Goal: Find specific page/section: Find specific page/section

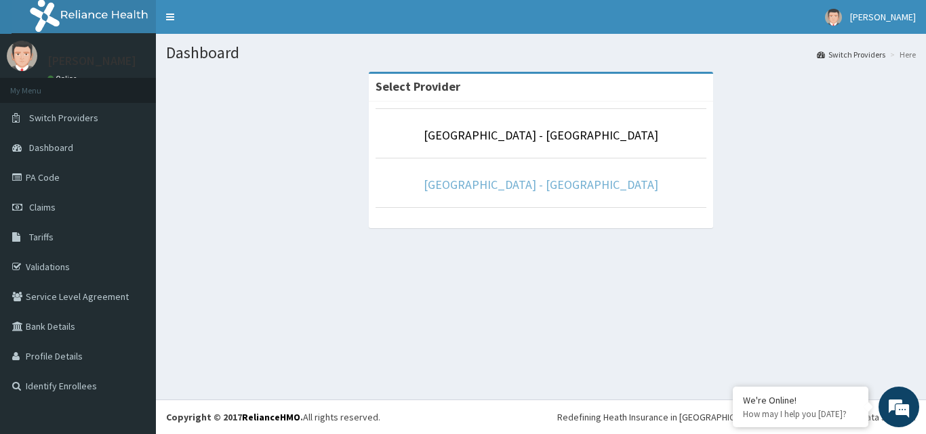
click at [567, 186] on link "[GEOGRAPHIC_DATA] - [GEOGRAPHIC_DATA]" at bounding box center [541, 185] width 235 height 16
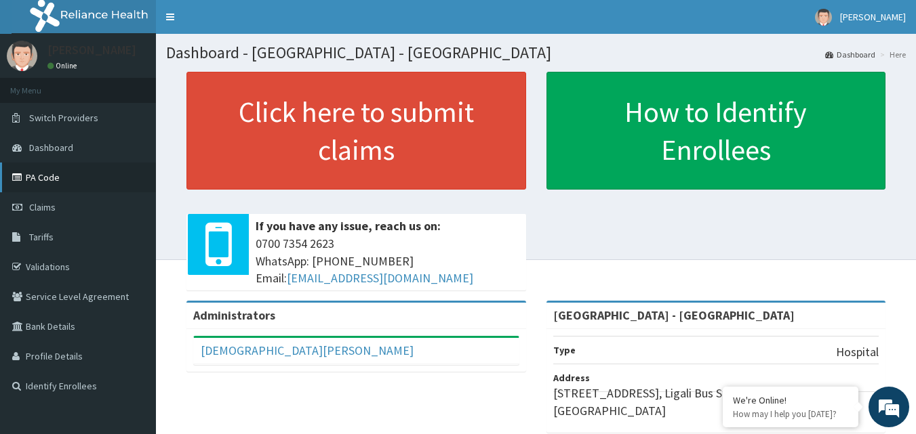
click at [45, 180] on link "PA Code" at bounding box center [78, 178] width 156 height 30
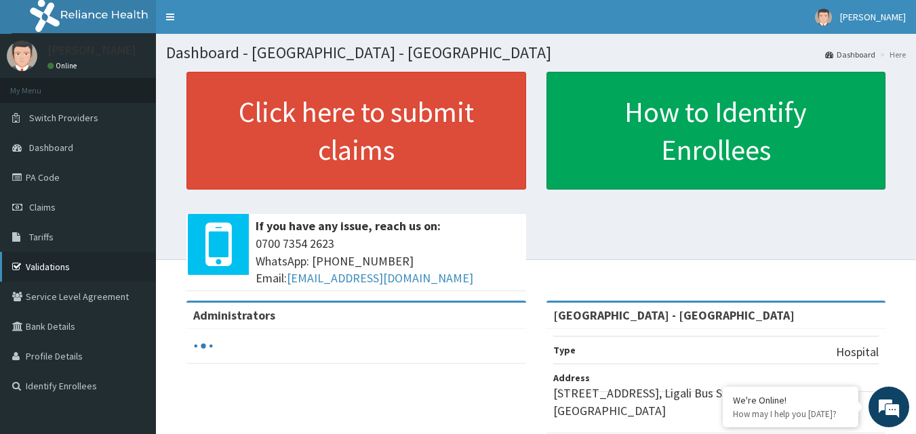
click at [37, 270] on link "Validations" at bounding box center [78, 267] width 156 height 30
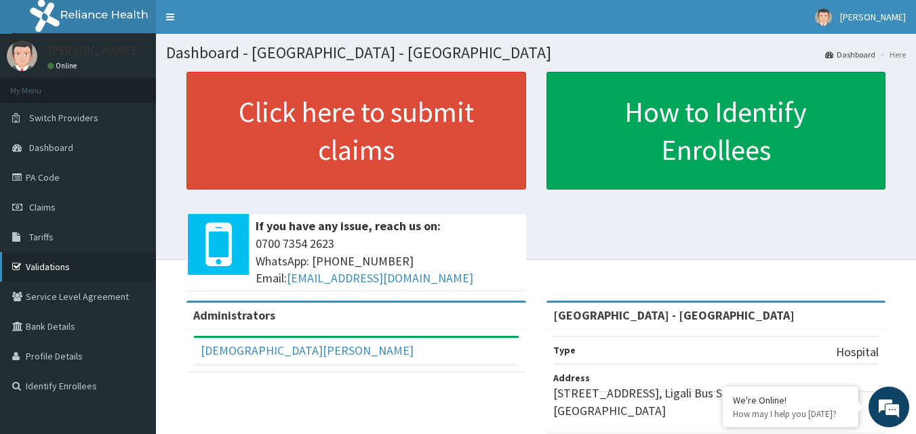
click at [42, 270] on link "Validations" at bounding box center [78, 267] width 156 height 30
